Goal: Information Seeking & Learning: Find specific fact

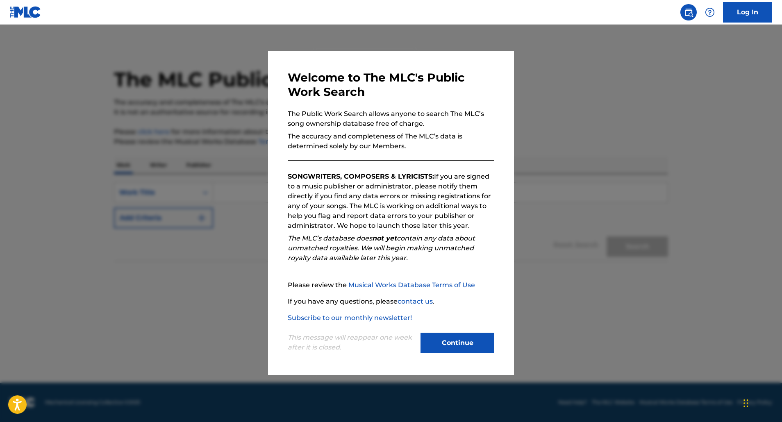
click at [473, 346] on button "Continue" at bounding box center [457, 343] width 74 height 20
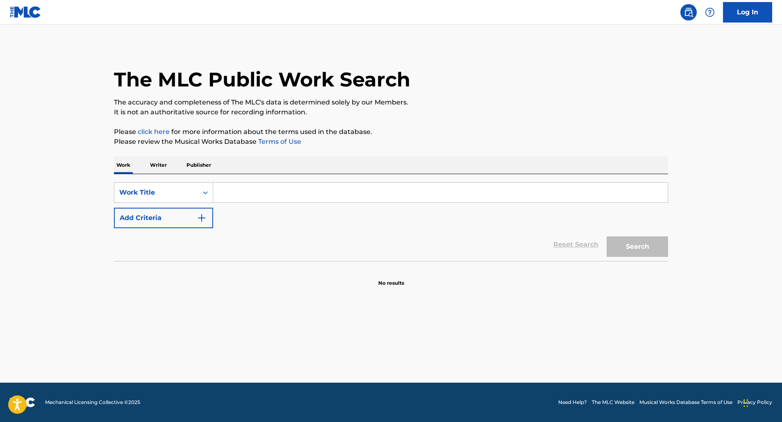
click at [243, 192] on input "Search Form" at bounding box center [440, 193] width 454 height 20
click at [206, 192] on icon "Search Form" at bounding box center [205, 192] width 5 height 3
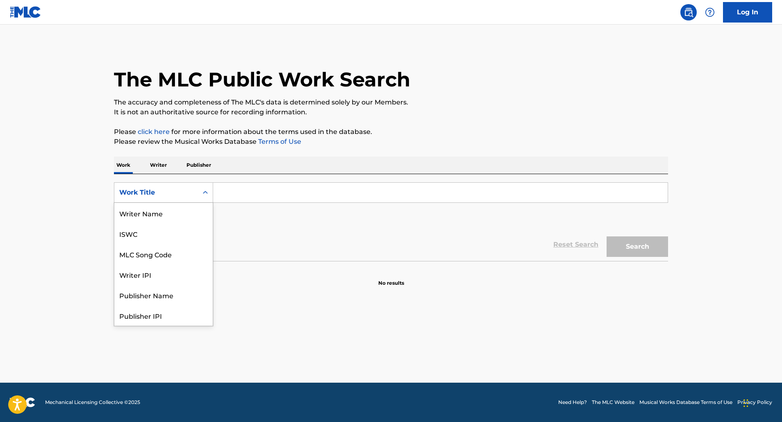
scroll to position [41, 0]
click at [240, 190] on input "Search Form" at bounding box center [440, 193] width 454 height 20
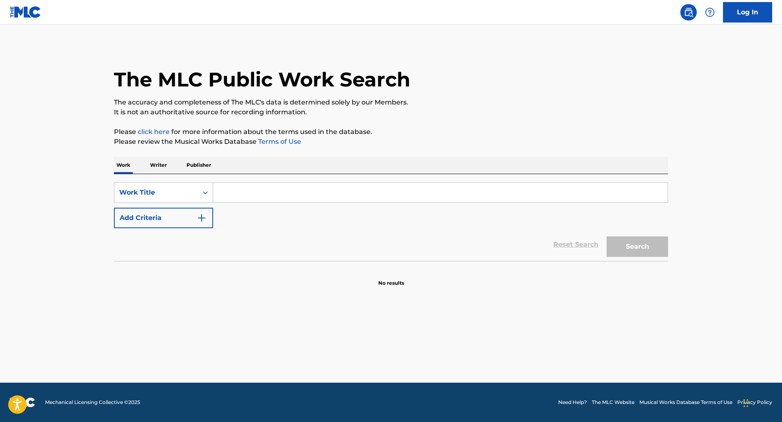
paste input "Aquarela do Brasil"
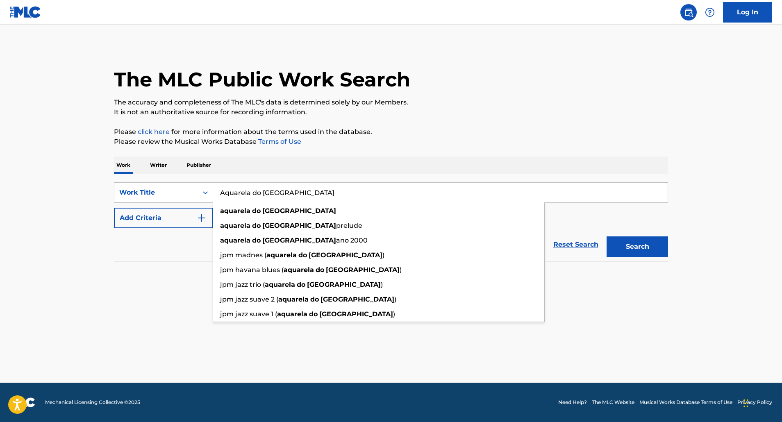
type input "Aquarela do Brasil"
click at [637, 247] on button "Search" at bounding box center [636, 246] width 61 height 20
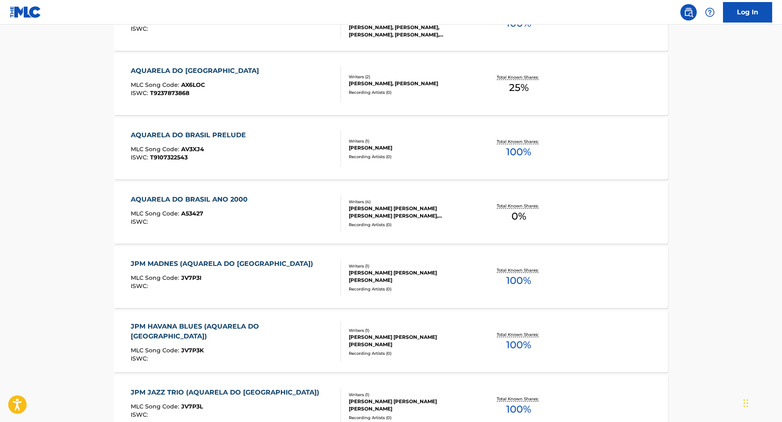
scroll to position [581, 0]
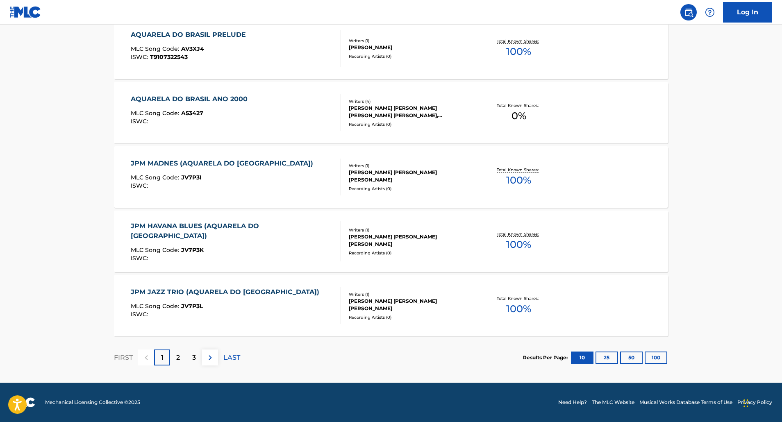
click at [655, 358] on button "100" at bounding box center [655, 357] width 23 height 12
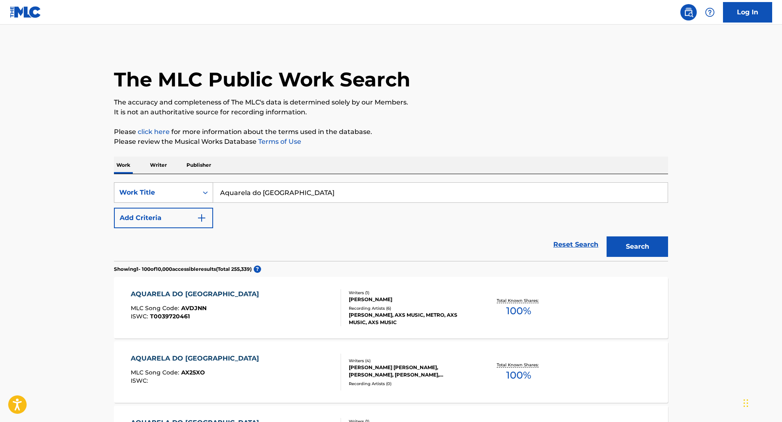
click at [204, 192] on icon "Search Form" at bounding box center [205, 192] width 5 height 3
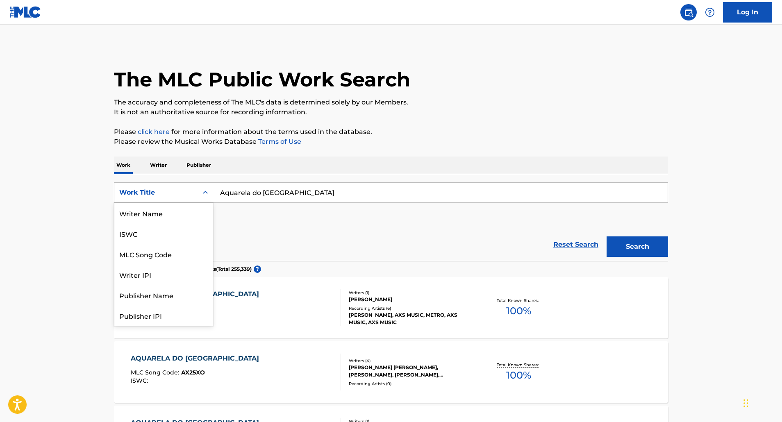
scroll to position [41, 0]
click at [333, 196] on input "Aquarela do Brasil" at bounding box center [440, 193] width 454 height 20
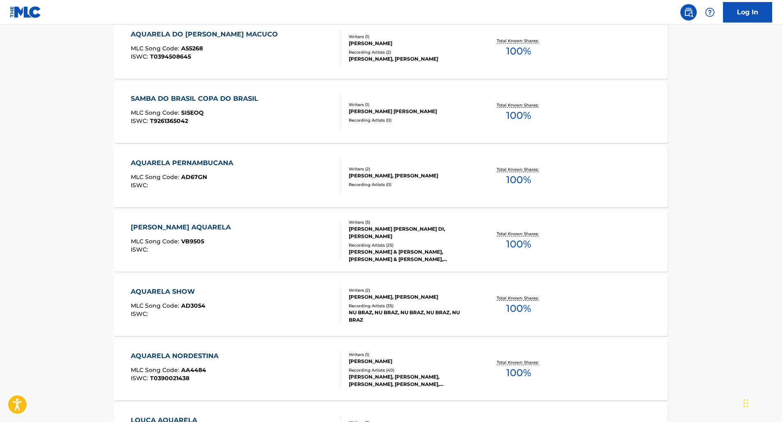
scroll to position [5367, 0]
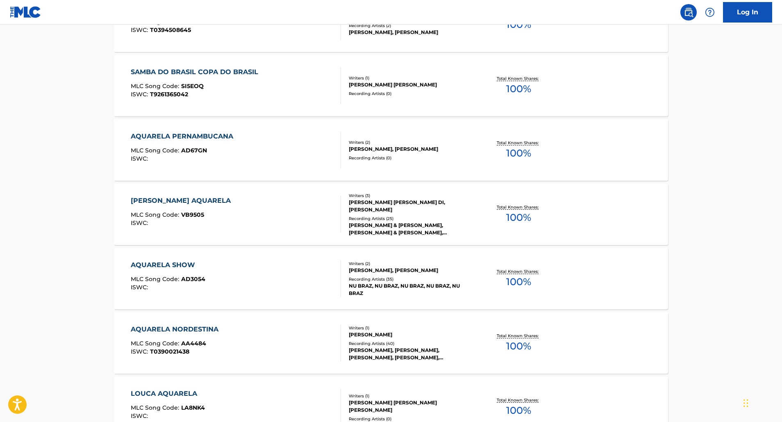
drag, startPoint x: 781, startPoint y: 34, endPoint x: 751, endPoint y: 371, distance: 338.1
